Goal: Task Accomplishment & Management: Manage account settings

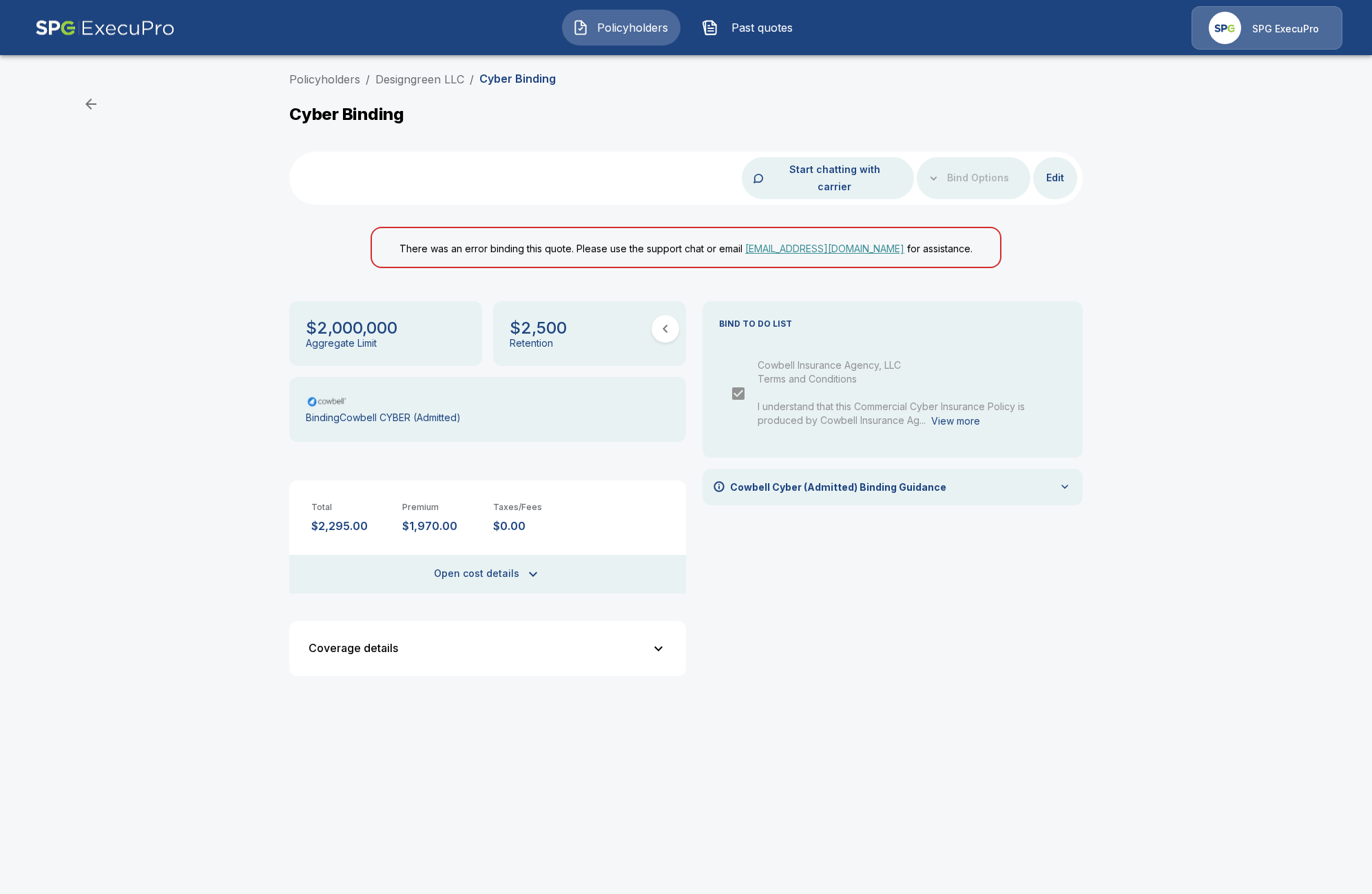
click at [189, 140] on div "Policyholders / Designgreen LLC / Cyber Binding Cyber Binding Start chatting wi…" at bounding box center [686, 384] width 1372 height 638
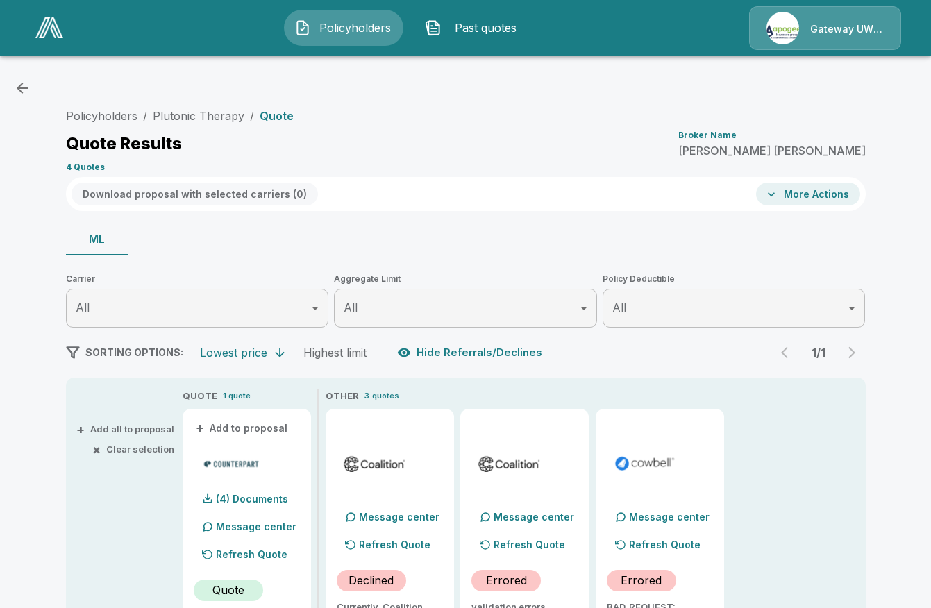
scroll to position [278, 0]
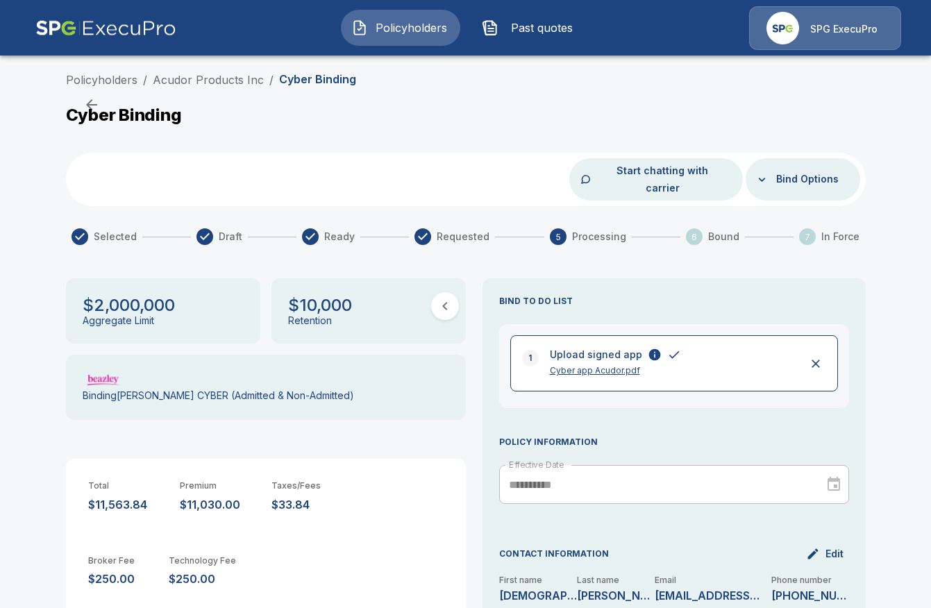
scroll to position [69, 0]
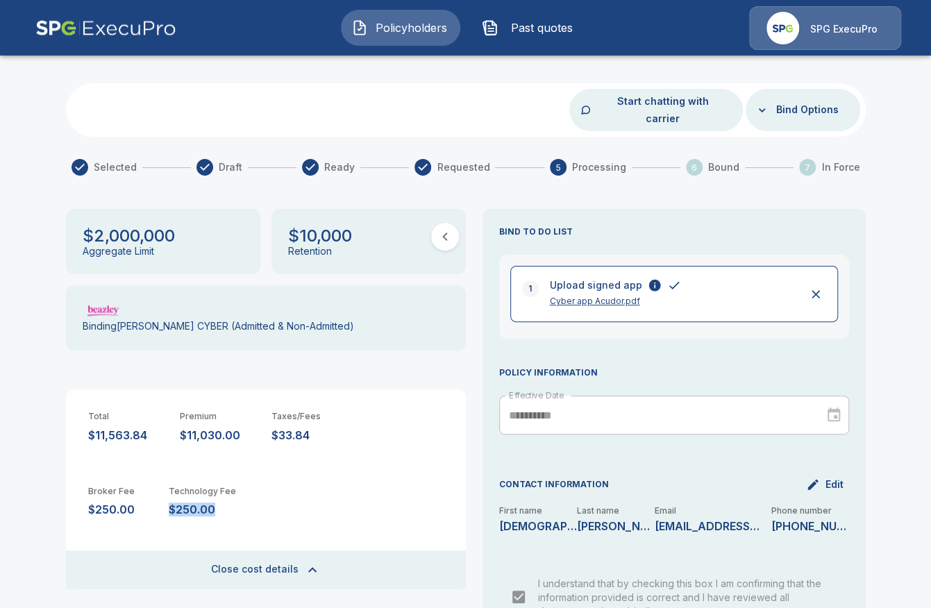
click at [393, 29] on span "Policyholders" at bounding box center [412, 27] width 76 height 17
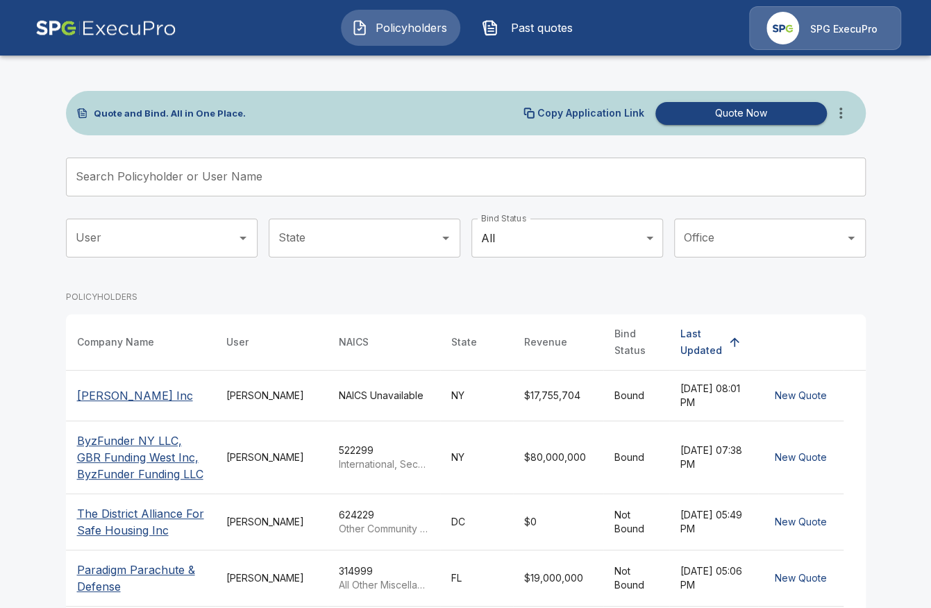
click at [253, 179] on input "Search Policyholder or User Name" at bounding box center [458, 177] width 785 height 39
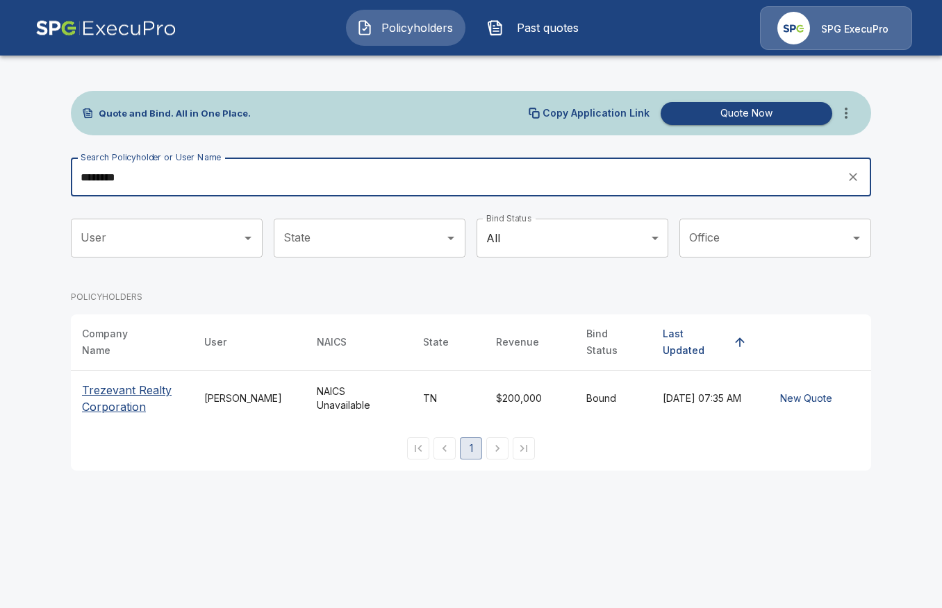
type input "********"
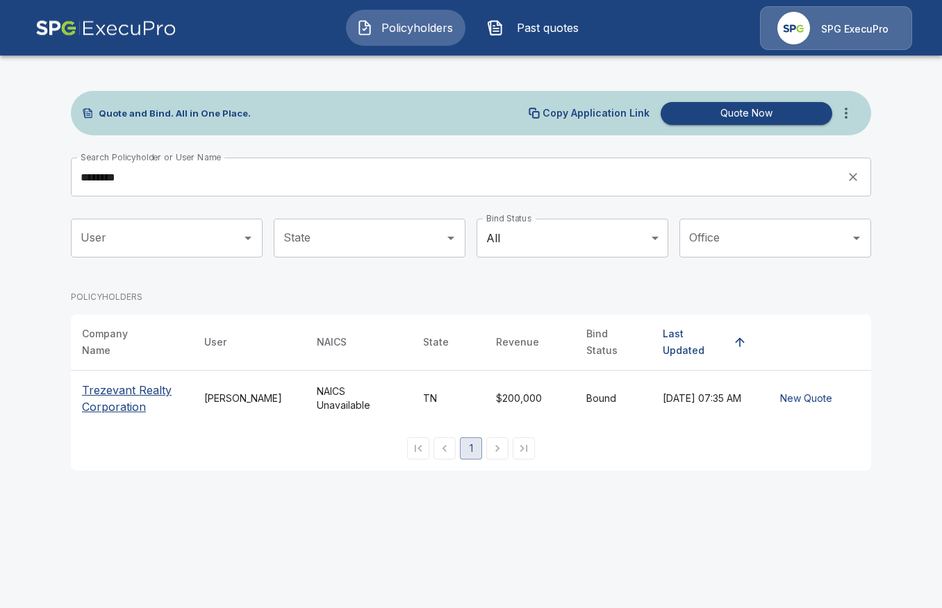
click at [94, 396] on p "Trezevant Realty Corporation" at bounding box center [132, 398] width 100 height 33
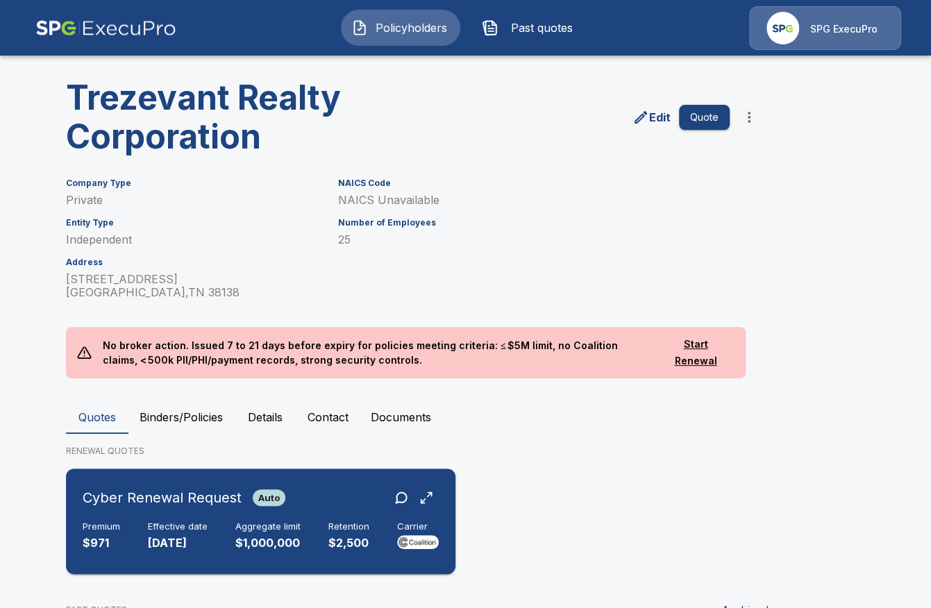
scroll to position [69, 0]
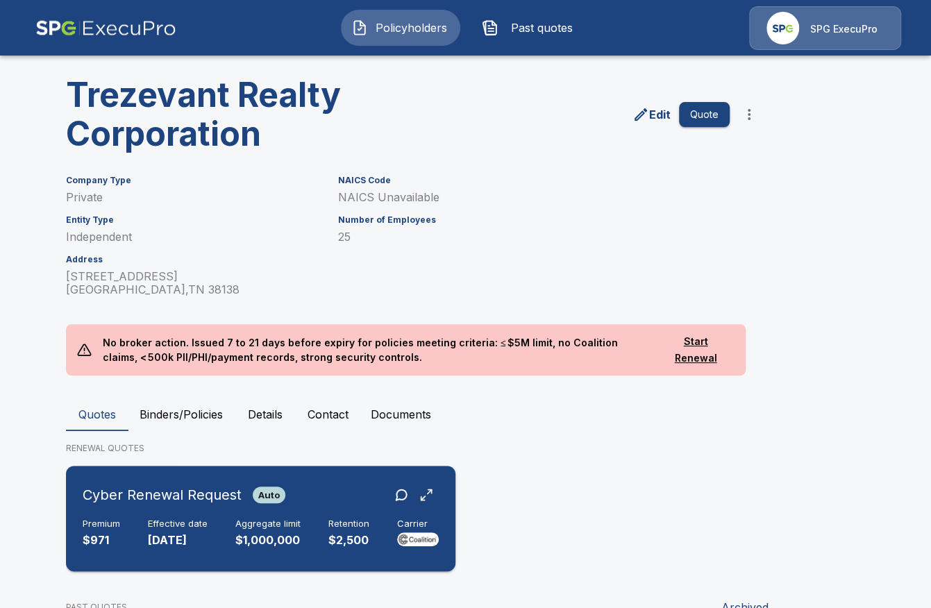
click at [320, 549] on div "Cyber Renewal Request Auto Premium $971 Effective date 9/24/2025 Aggregate limi…" at bounding box center [261, 518] width 378 height 94
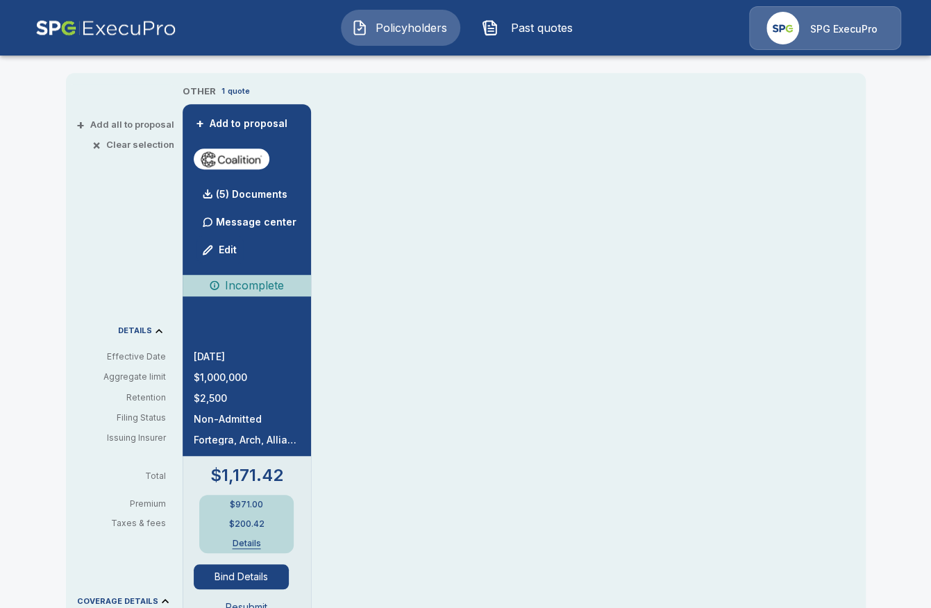
scroll to position [347, 0]
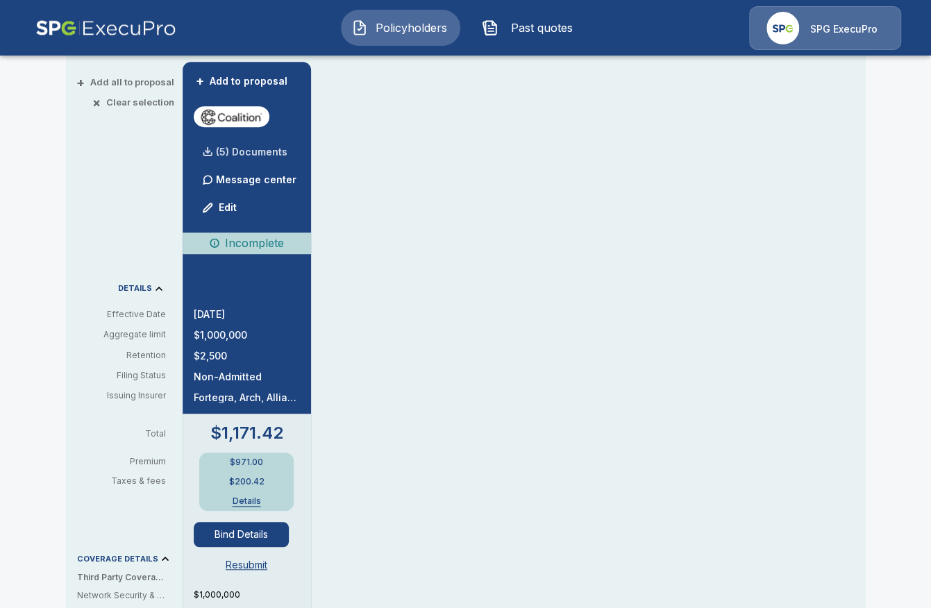
click at [240, 143] on div "(5) Documents" at bounding box center [241, 152] width 94 height 28
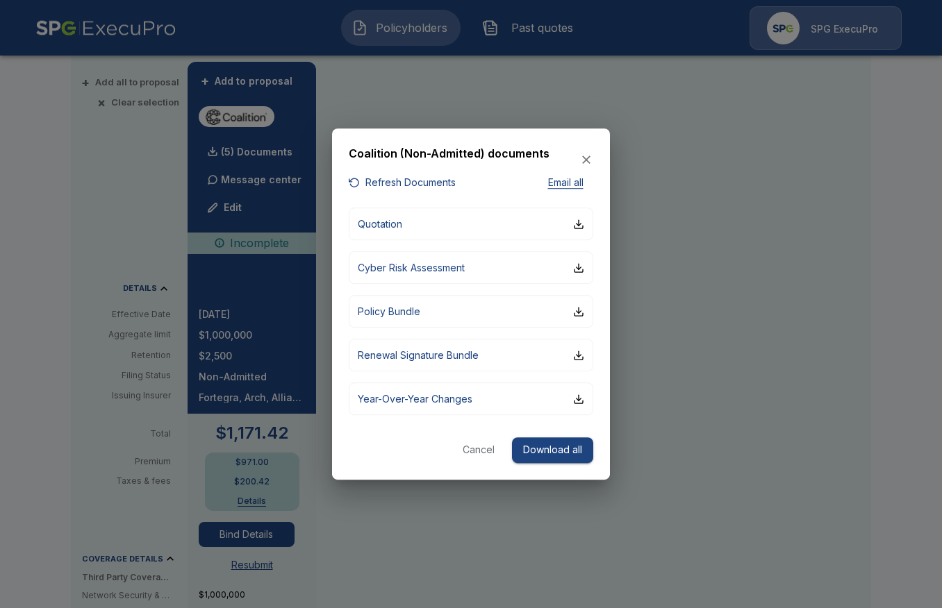
click at [67, 405] on div at bounding box center [471, 304] width 942 height 608
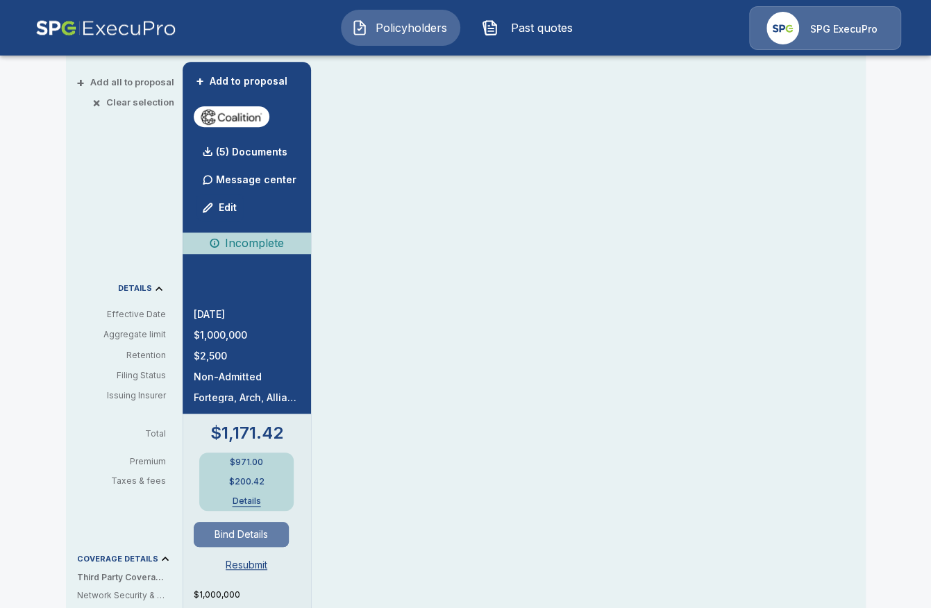
click at [260, 538] on button "Bind Details" at bounding box center [242, 534] width 96 height 25
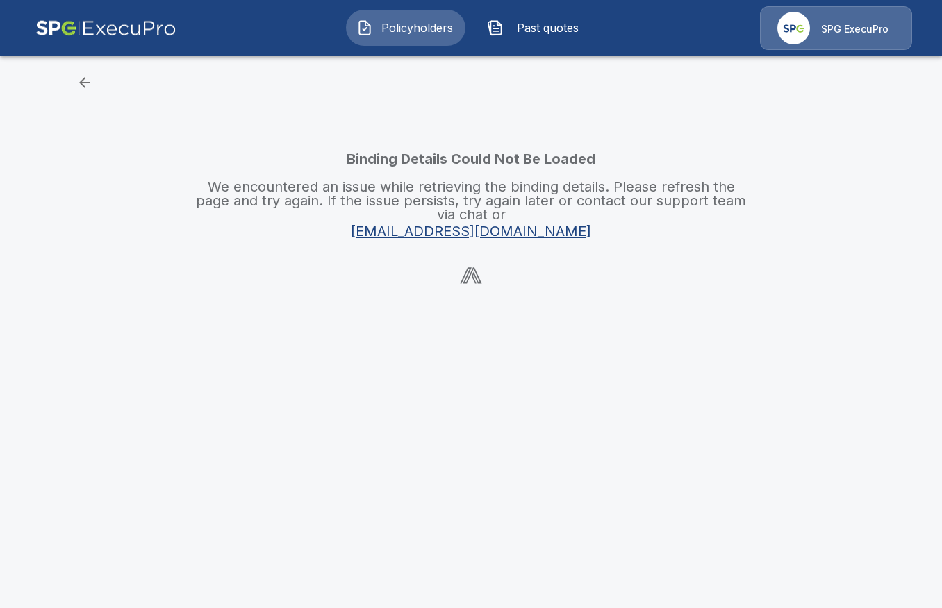
click at [406, 26] on span "Policyholders" at bounding box center [416, 27] width 76 height 17
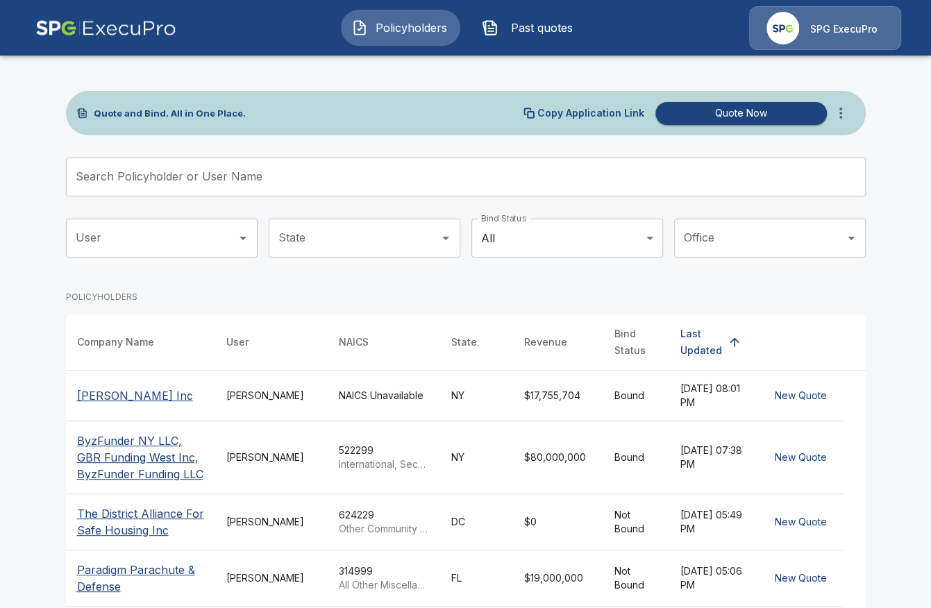
click at [292, 197] on div "Search Policyholder or User Name Search Policyholder or User Name" at bounding box center [466, 183] width 800 height 50
click at [299, 184] on input "Search Policyholder or User Name" at bounding box center [458, 177] width 785 height 39
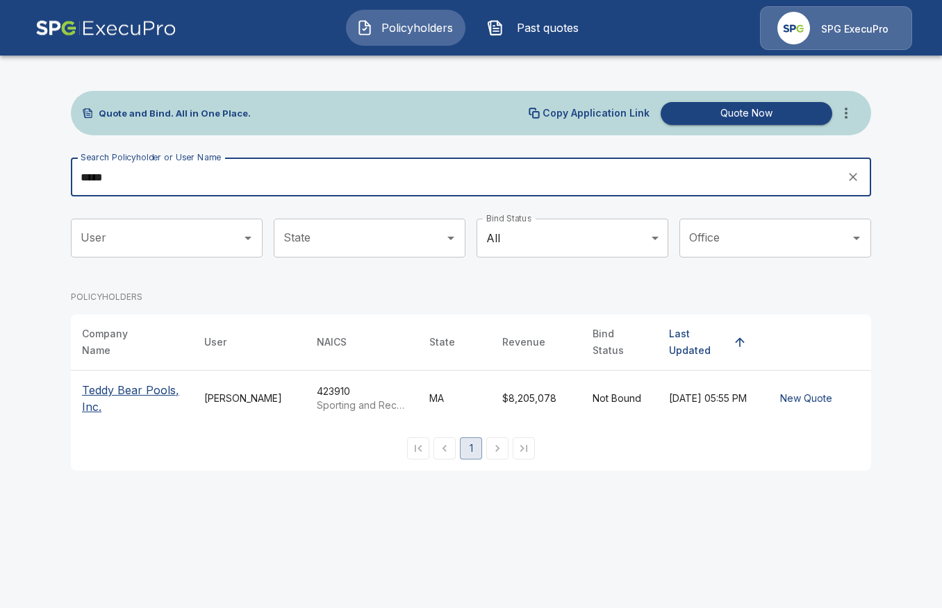
type input "*****"
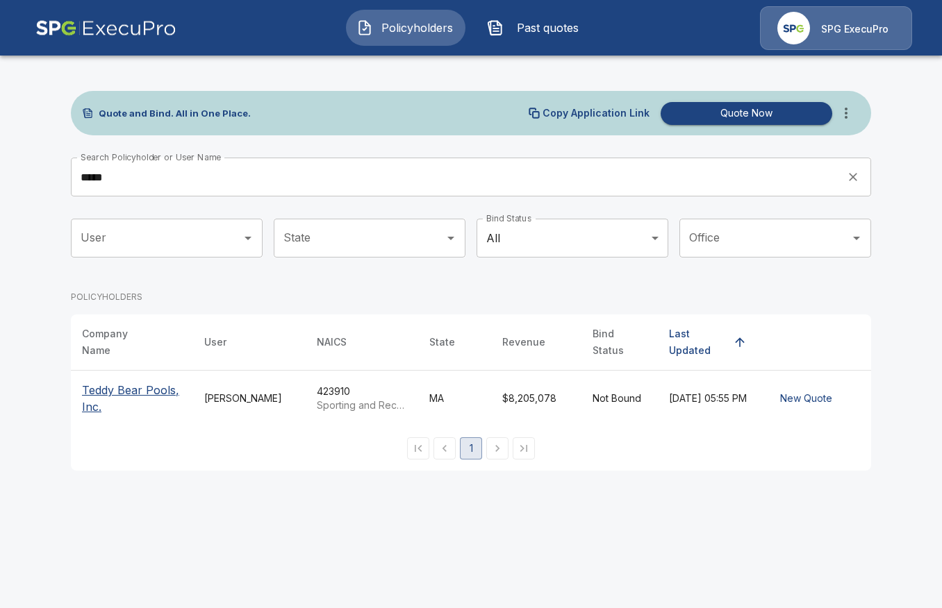
click at [129, 384] on p "Teddy Bear Pools, Inc." at bounding box center [132, 398] width 100 height 33
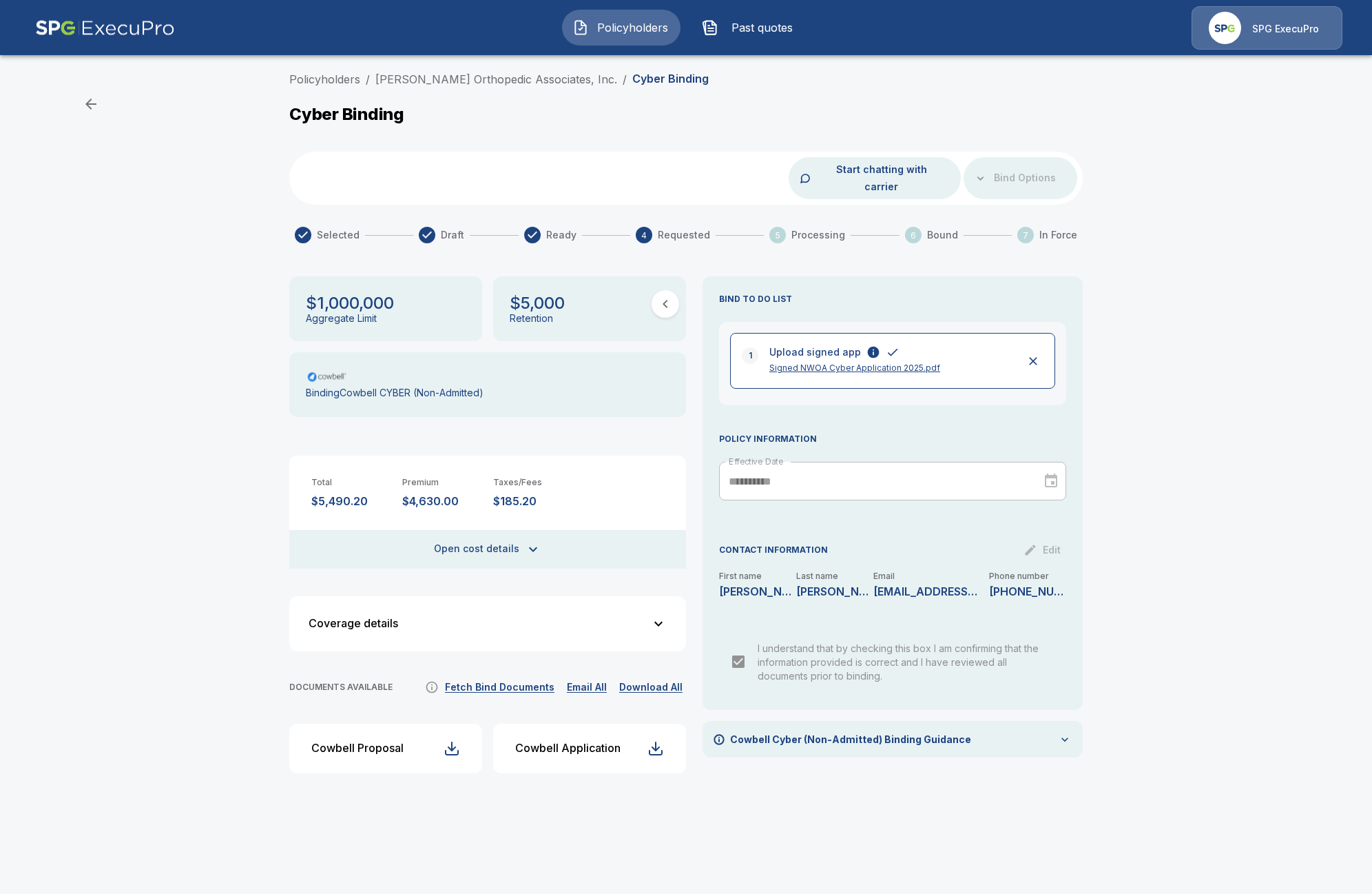
click at [473, 679] on button "Fetch Bind Documents" at bounding box center [499, 687] width 116 height 17
click at [522, 679] on button "Fetch Bind Documents" at bounding box center [499, 687] width 116 height 17
click at [538, 679] on button "Fetch Bind Documents" at bounding box center [499, 687] width 116 height 17
drag, startPoint x: 373, startPoint y: 80, endPoint x: 615, endPoint y: 64, distance: 242.5
click at [615, 64] on main "Policyholders / Newton Wellesley Orthopedic Associates, Inc. / Cyber Binding Cy…" at bounding box center [686, 400] width 1372 height 801
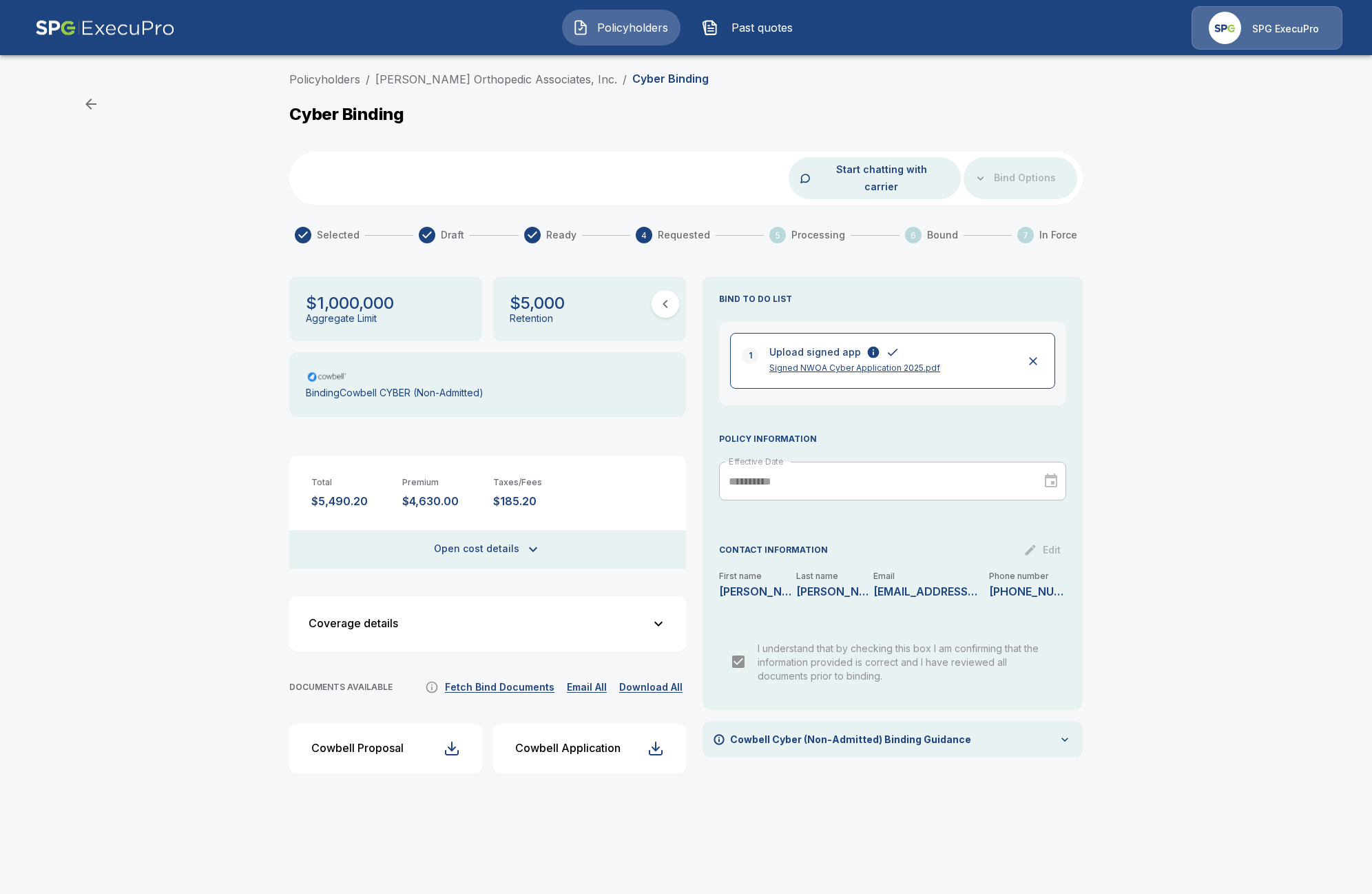
drag, startPoint x: 181, startPoint y: 426, endPoint x: 180, endPoint y: 438, distance: 12.0
click at [181, 432] on div "Policyholders / Newton Wellesley Orthopedic Associates, Inc. / Cyber Binding Cy…" at bounding box center [686, 433] width 1372 height 735
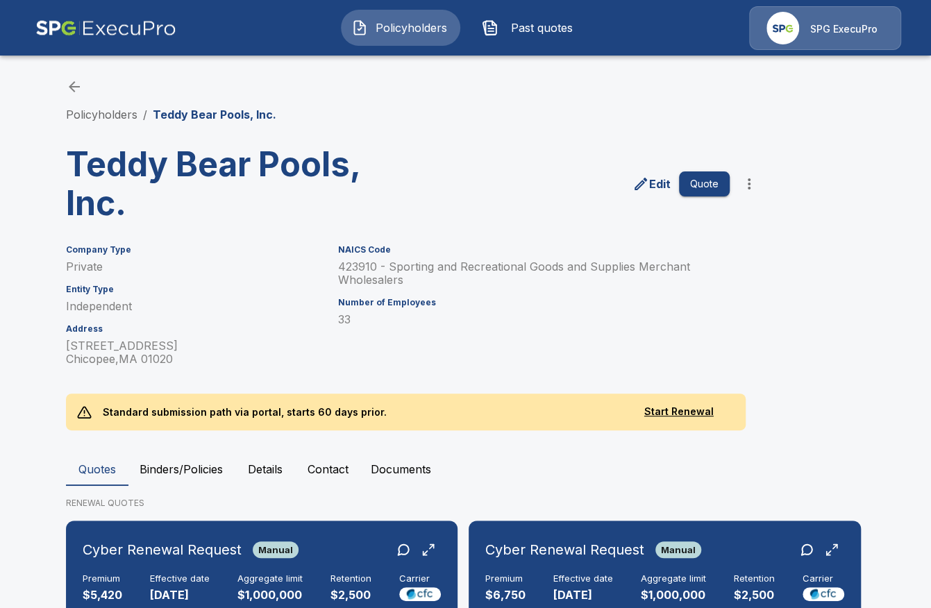
click at [376, 19] on span "Policyholders" at bounding box center [412, 27] width 76 height 17
